Goal: Task Accomplishment & Management: Use online tool/utility

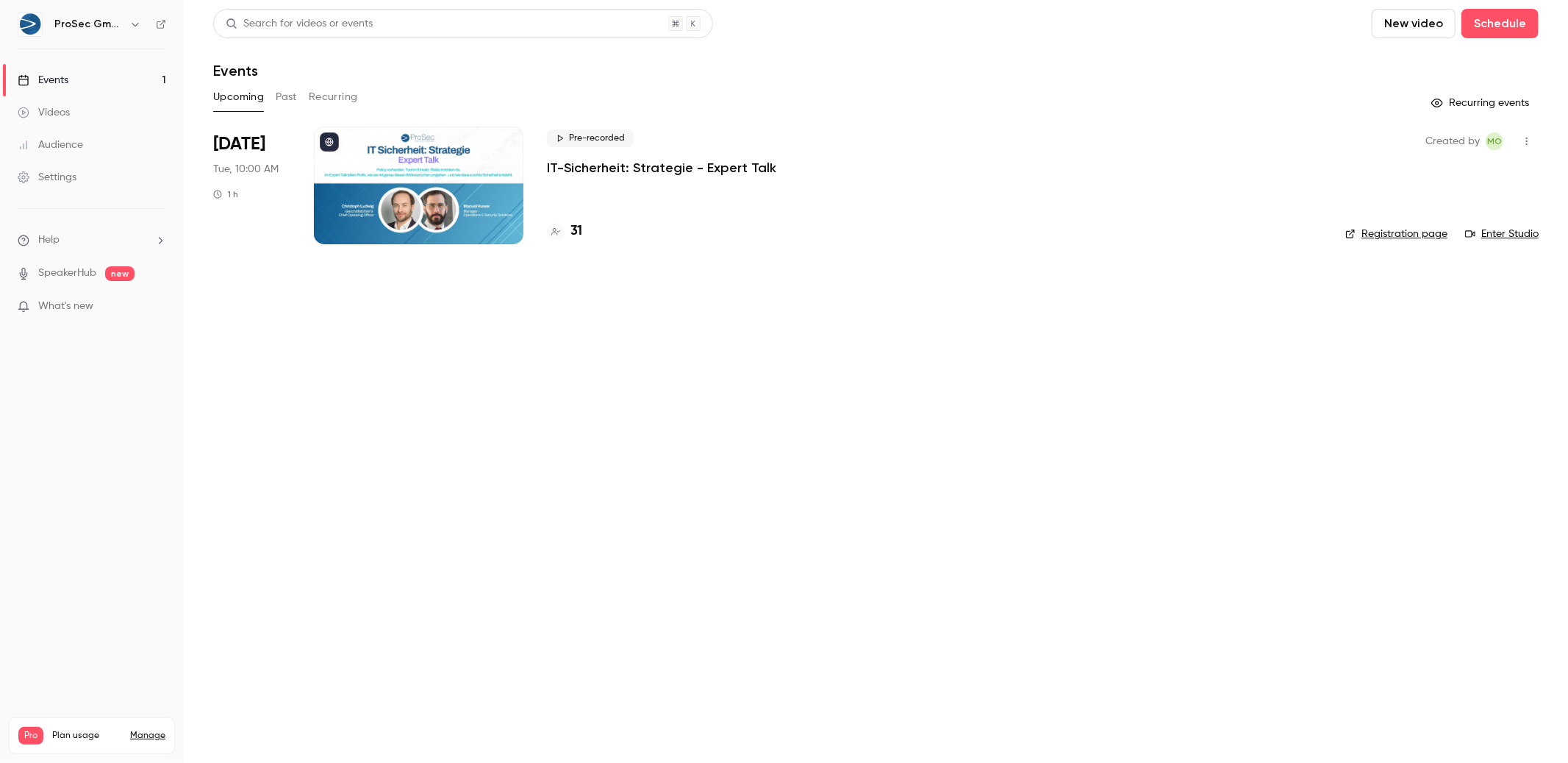
click at [701, 166] on p "IT-Sicherheit: Strategie - Expert Talk" at bounding box center [662, 168] width 230 height 18
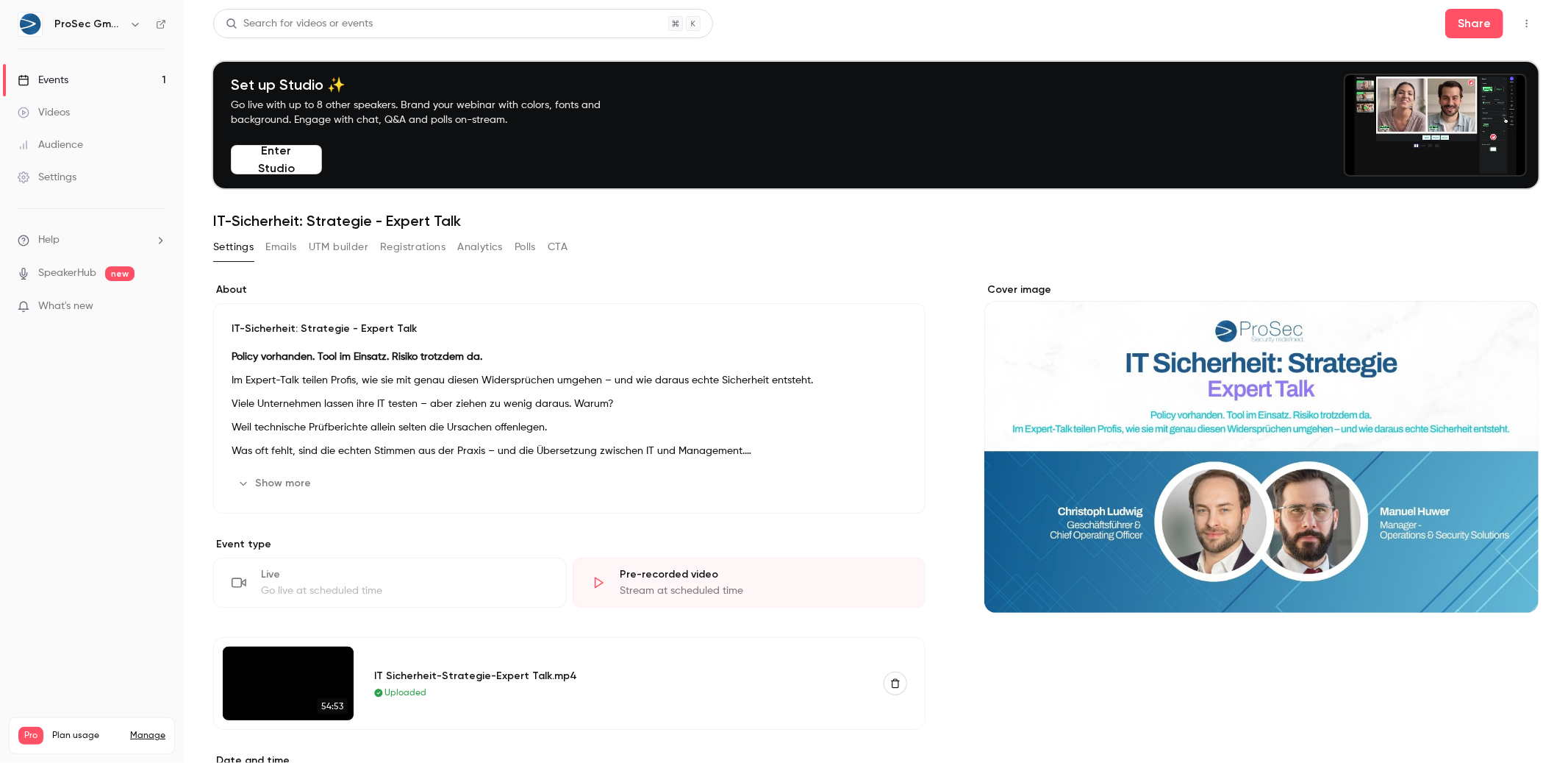
click at [365, 250] on button "UTM builder" at bounding box center [338, 248] width 60 height 24
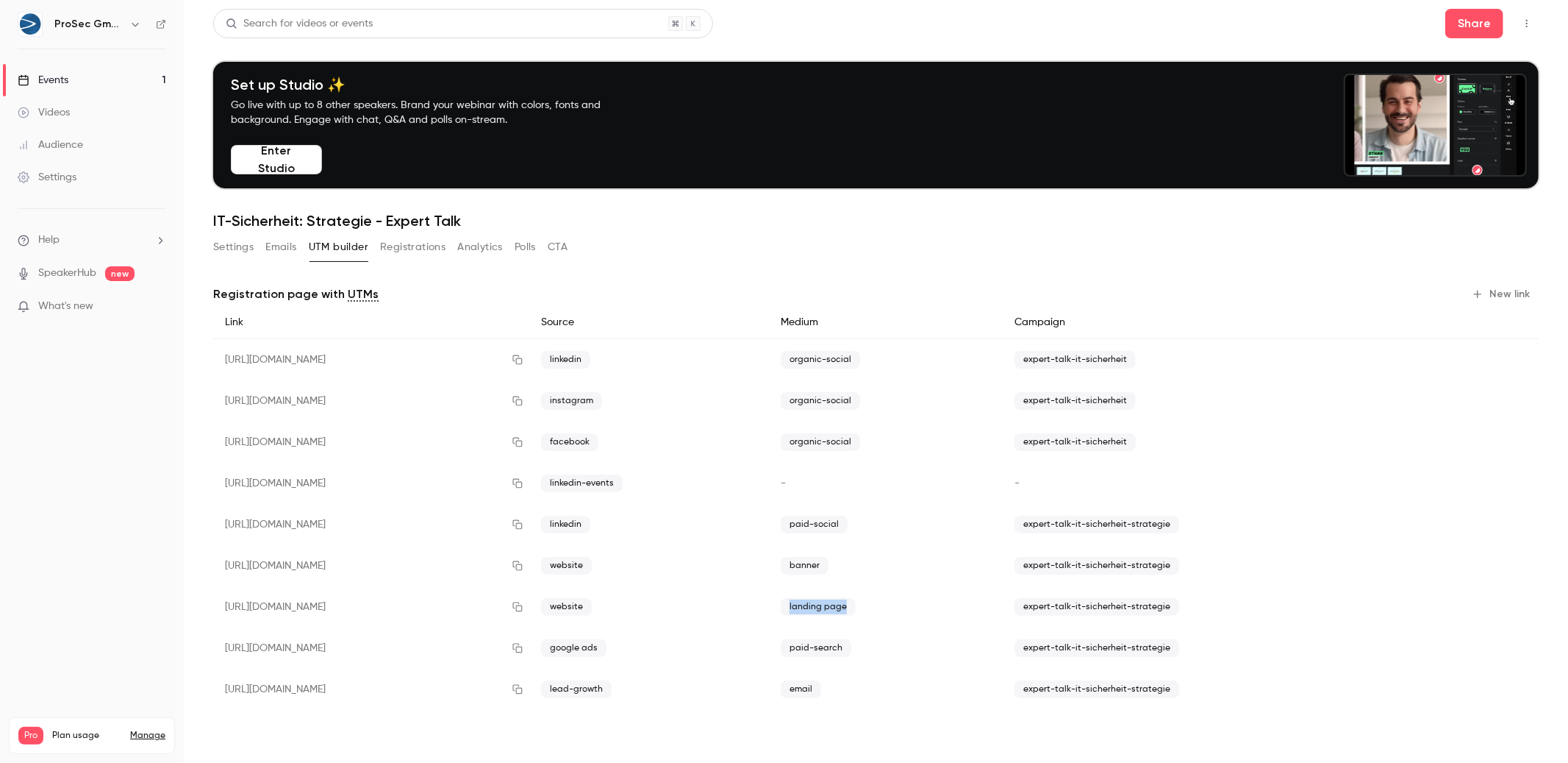
drag, startPoint x: 875, startPoint y: 609, endPoint x: 940, endPoint y: 611, distance: 65.0
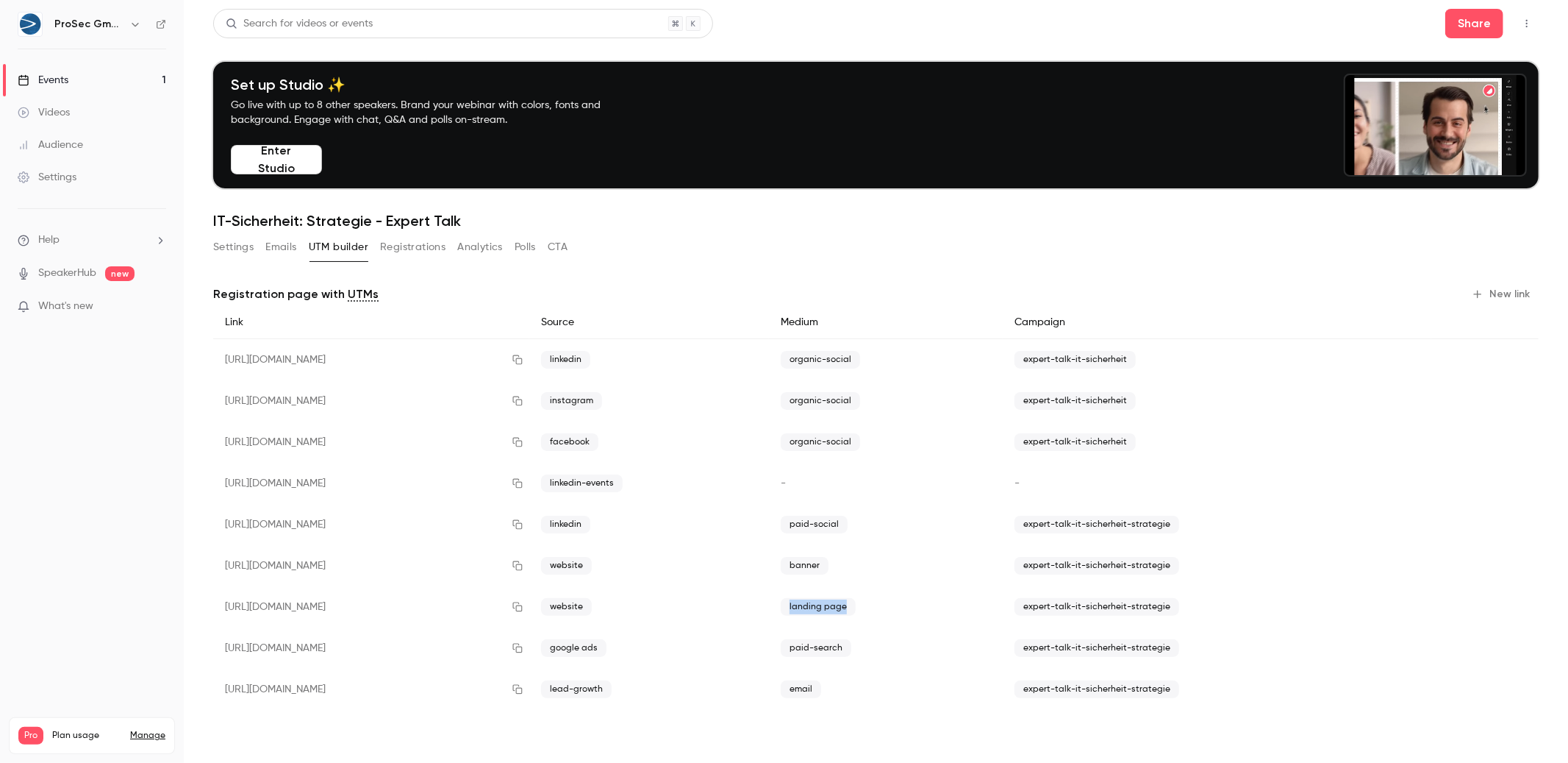
click at [940, 611] on div "landing page" at bounding box center [885, 606] width 235 height 41
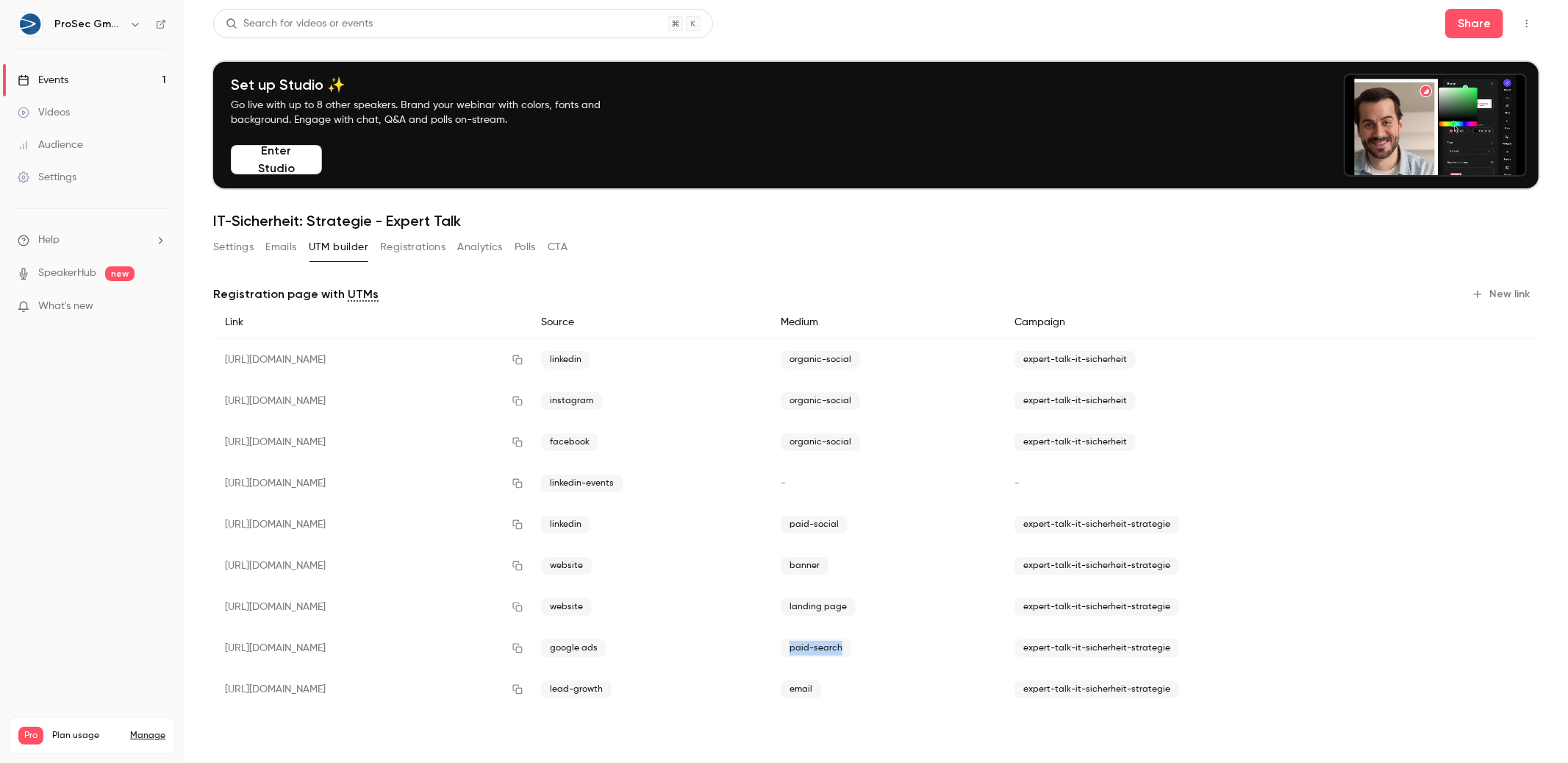
drag, startPoint x: 876, startPoint y: 645, endPoint x: 940, endPoint y: 650, distance: 64.2
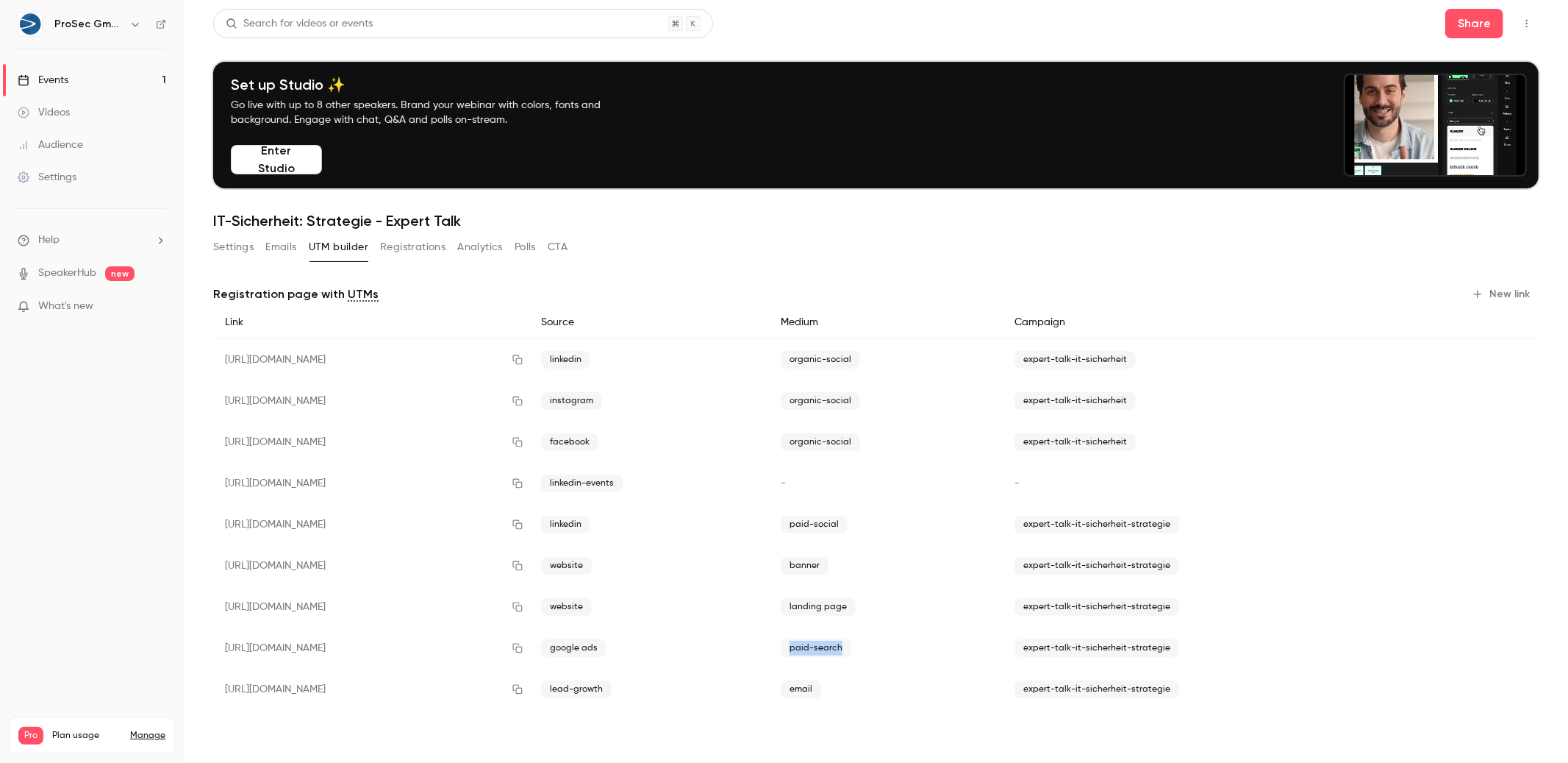
click at [940, 650] on div "paid-search" at bounding box center [885, 647] width 235 height 41
click at [851, 648] on span "paid-search" at bounding box center [815, 648] width 71 height 18
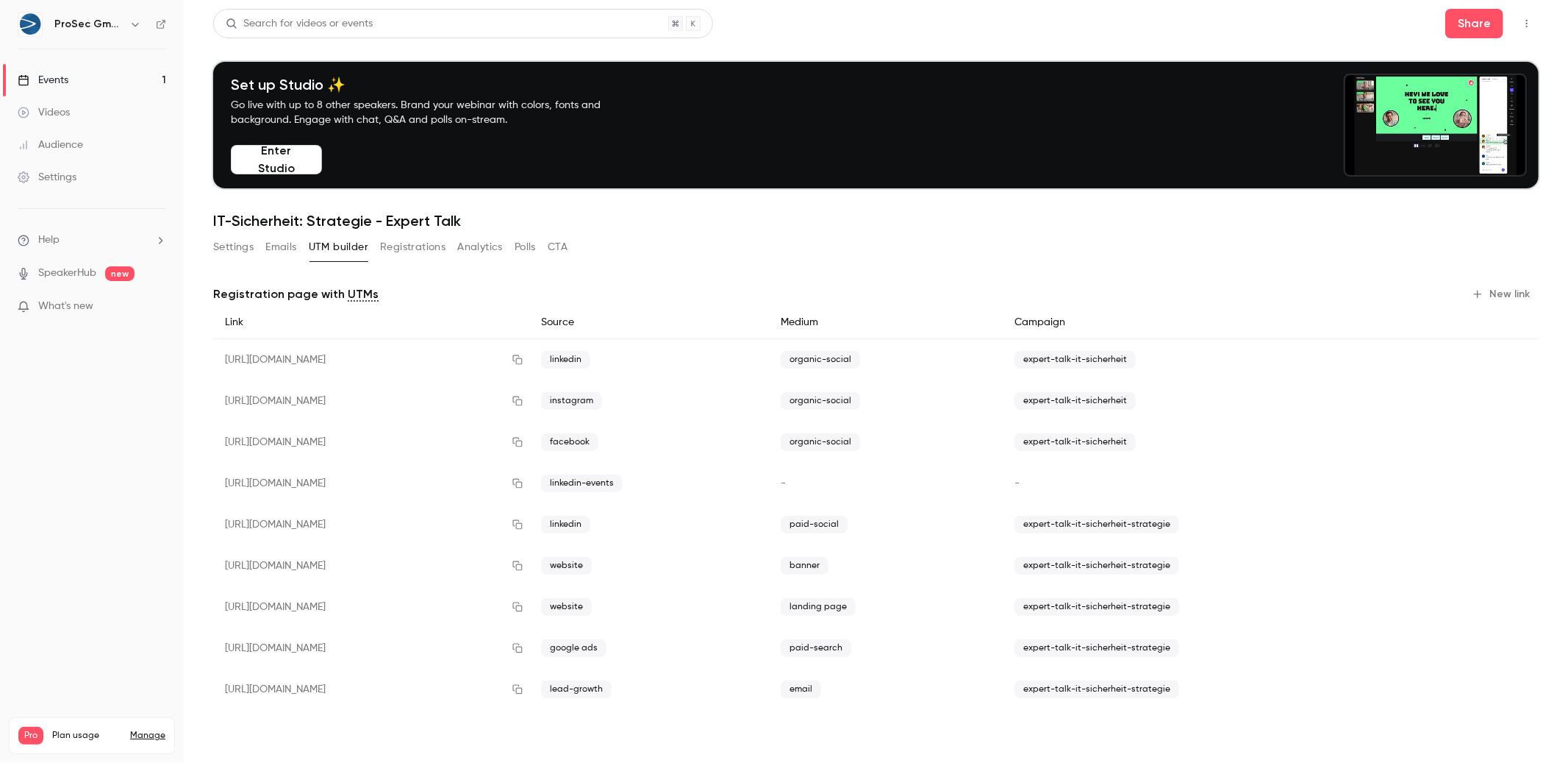
click at [1128, 644] on span "expert-talk-it-sicherheit-strategie" at bounding box center [1096, 648] width 165 height 18
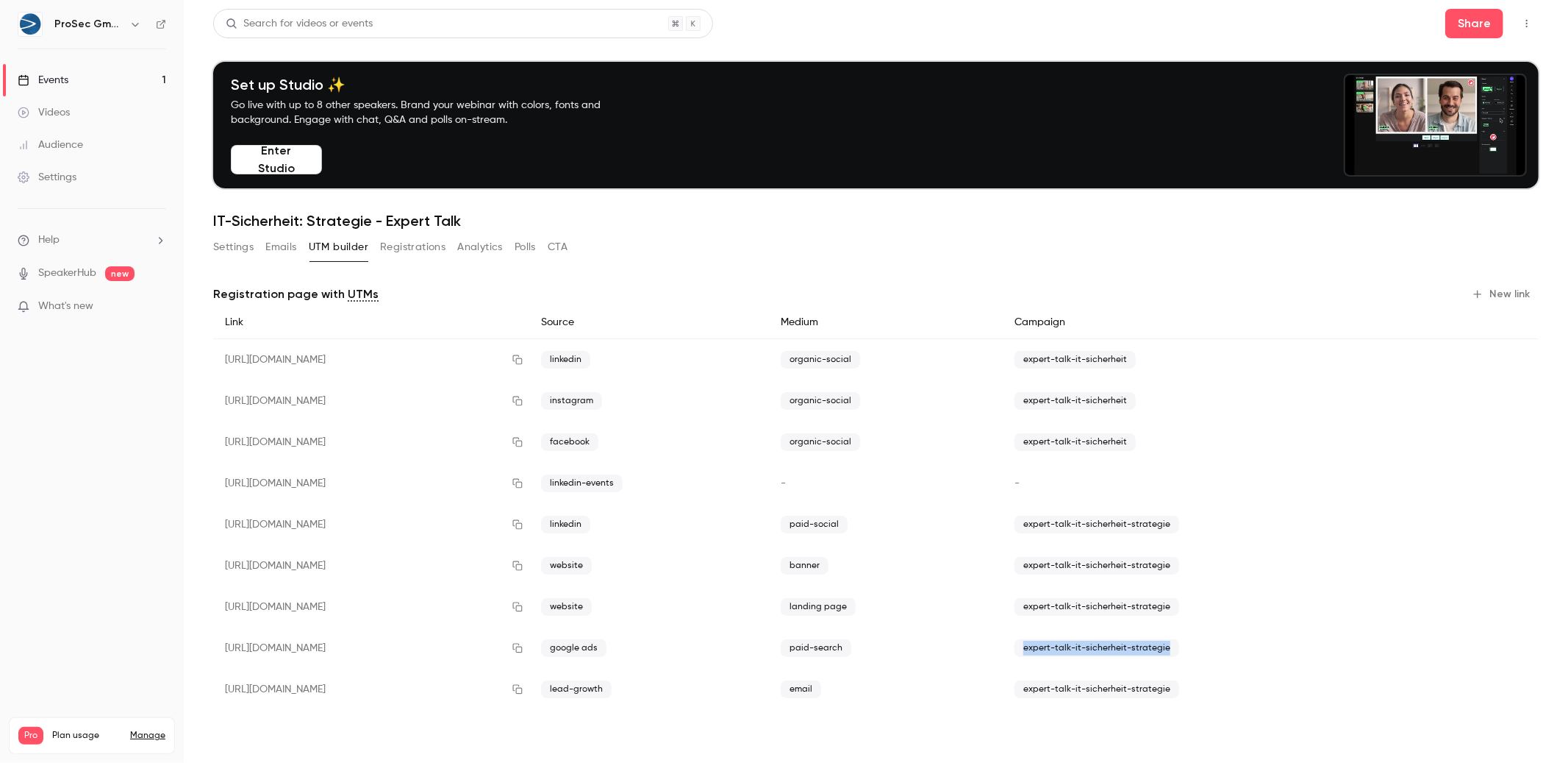
click at [1128, 644] on span "expert-talk-it-sicherheit-strategie" at bounding box center [1096, 648] width 165 height 18
copy div "expert-talk-it-sicherheit-strategie"
